Goal: Navigation & Orientation: Find specific page/section

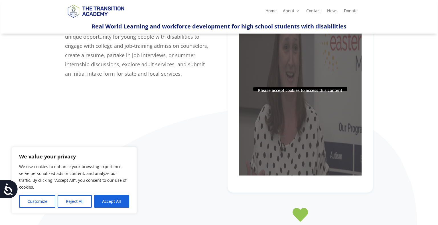
scroll to position [97, 0]
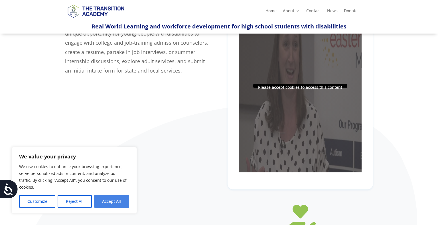
click at [117, 202] on button "Accept All" at bounding box center [111, 201] width 35 height 13
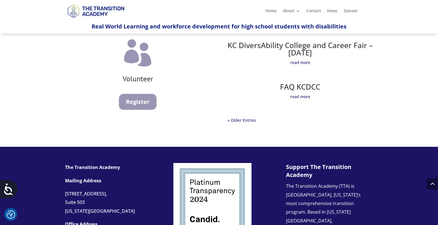
scroll to position [485, 0]
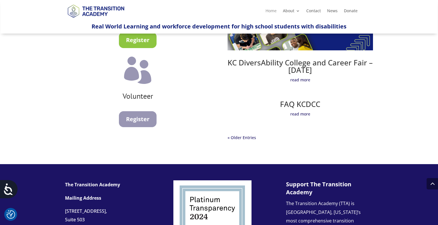
click at [271, 10] on link "Home" at bounding box center [270, 12] width 11 height 6
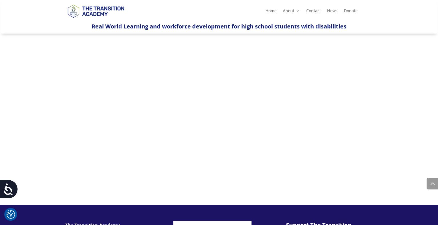
scroll to position [361, 0]
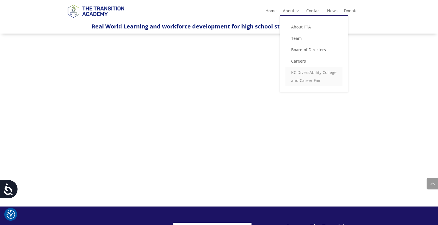
click at [303, 79] on link "KC DiversAbility College and Career Fair" at bounding box center [313, 76] width 57 height 19
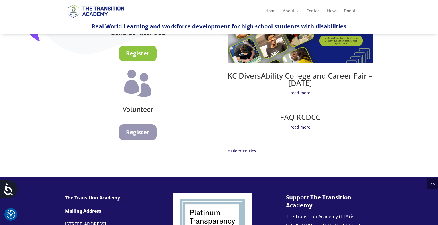
scroll to position [368, 0]
